Goal: Task Accomplishment & Management: Use online tool/utility

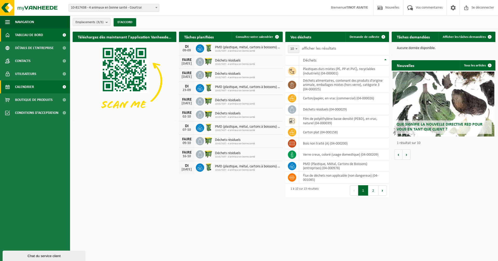
click at [29, 89] on font "Calendrier" at bounding box center [24, 87] width 19 height 4
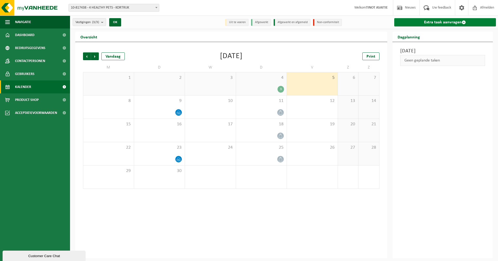
click at [428, 24] on link "Extra taak aanvragen" at bounding box center [445, 22] width 102 height 8
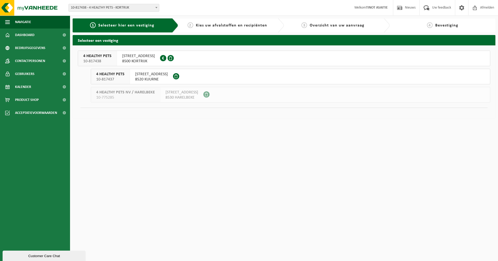
click at [109, 77] on span "10-817437" at bounding box center [110, 79] width 28 height 5
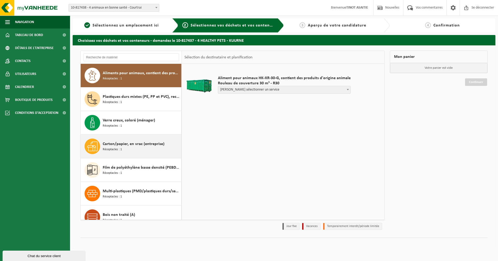
click at [130, 145] on font "Carton/papier, en vrac (entreprise)" at bounding box center [134, 144] width 62 height 4
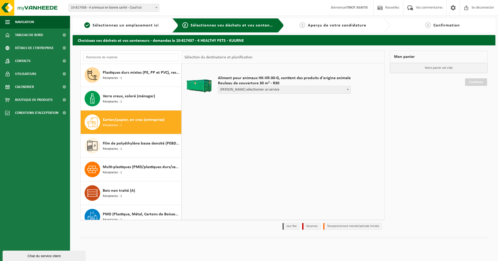
scroll to position [71, 0]
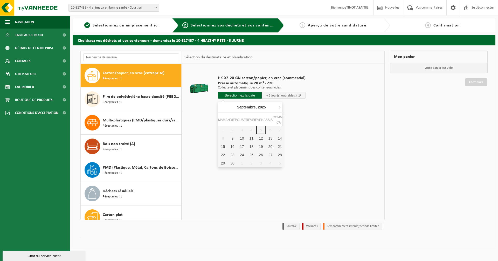
click at [242, 98] on input "text" at bounding box center [240, 95] width 44 height 6
click at [231, 138] on div "9" at bounding box center [233, 138] width 10 height 8
type input "Van 2025-09-09"
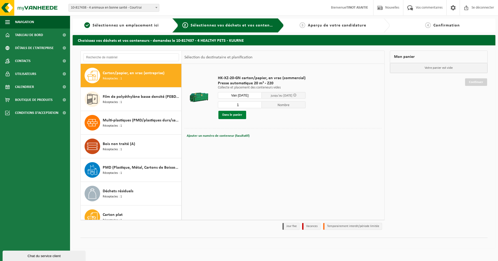
click at [243, 116] on button "Dans le panier" at bounding box center [232, 115] width 28 height 8
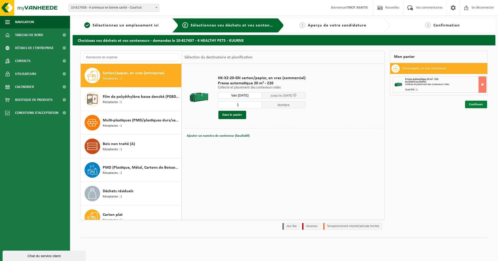
click at [468, 104] on link "Continuer" at bounding box center [476, 105] width 22 height 8
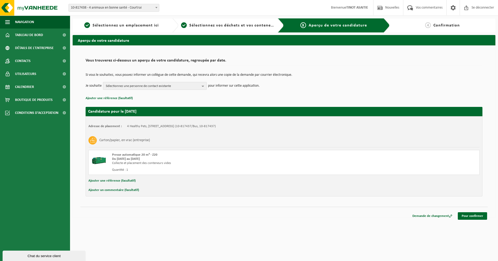
click at [133, 84] on font "Sélectionnez une personne de contact existante" at bounding box center [138, 85] width 65 height 3
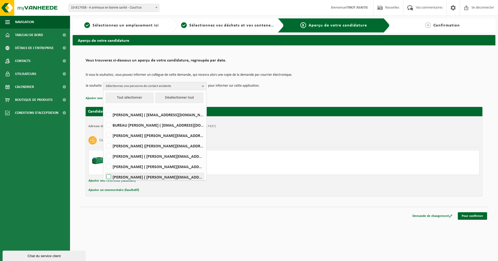
drag, startPoint x: 141, startPoint y: 156, endPoint x: 113, endPoint y: 177, distance: 34.5
click at [113, 177] on ul "Tout sélectionner Désélectionner tout Kaat Cooman ( kaat@esqsolutions.be ) BURE…" at bounding box center [154, 142] width 103 height 104
click at [110, 176] on label "RICHARD NAGY ( richard@edgardcooper.com )" at bounding box center [154, 177] width 99 height 8
click at [105, 170] on input "RICHARD NAGY ( richard@edgardcooper.com )" at bounding box center [104, 170] width 0 height 0
checkbox input "true"
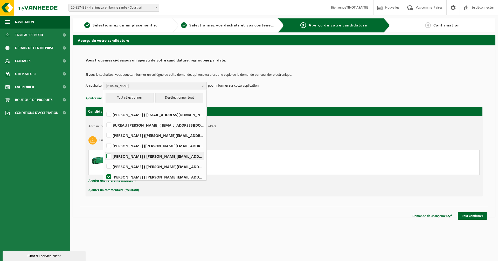
click at [110, 156] on label "EVERT MASSCHELEIN ( evert@edgardcooper.com )" at bounding box center [154, 156] width 99 height 8
click at [105, 150] on input "EVERT MASSCHELEIN ( evert@edgardcooper.com )" at bounding box center [104, 149] width 0 height 0
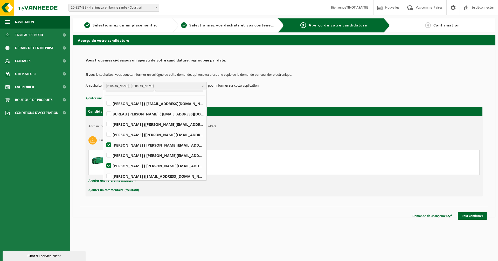
scroll to position [13, 0]
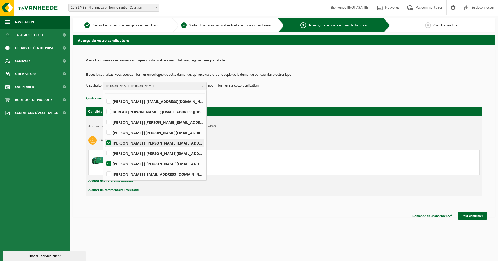
click at [109, 143] on label "EVERT MASSCHELEIN ( evert@edgardcooper.com )" at bounding box center [154, 143] width 99 height 8
click at [105, 136] on input "EVERT MASSCHELEIN ( evert@edgardcooper.com )" at bounding box center [104, 136] width 0 height 0
checkbox input "false"
click at [466, 216] on font "Pour confirmer" at bounding box center [473, 215] width 22 height 3
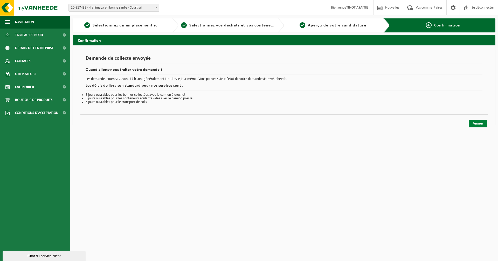
click at [478, 125] on font "Fermer" at bounding box center [478, 123] width 11 height 3
